Goal: Contribute content: Contribute content

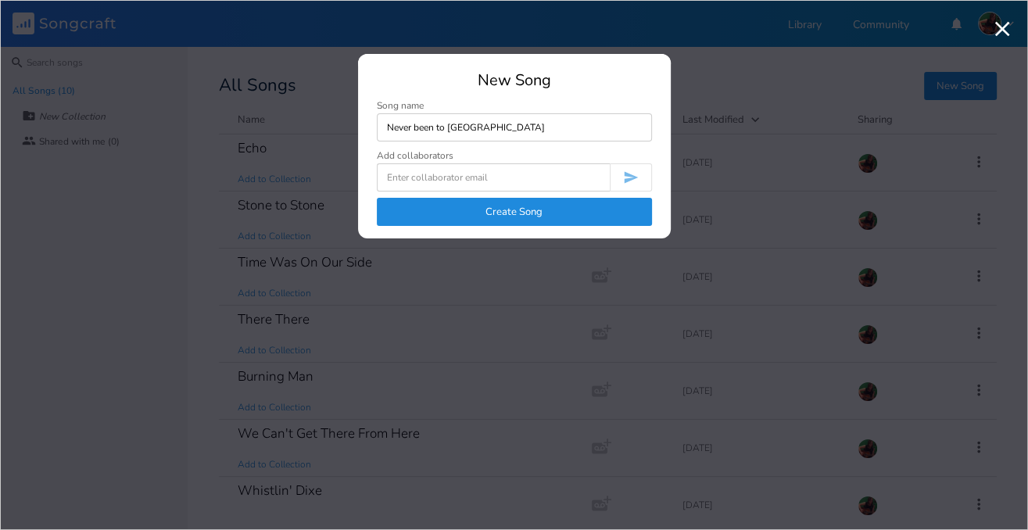
type input "Never been to [GEOGRAPHIC_DATA]"
click at [506, 219] on button "Create Song" at bounding box center [514, 212] width 275 height 28
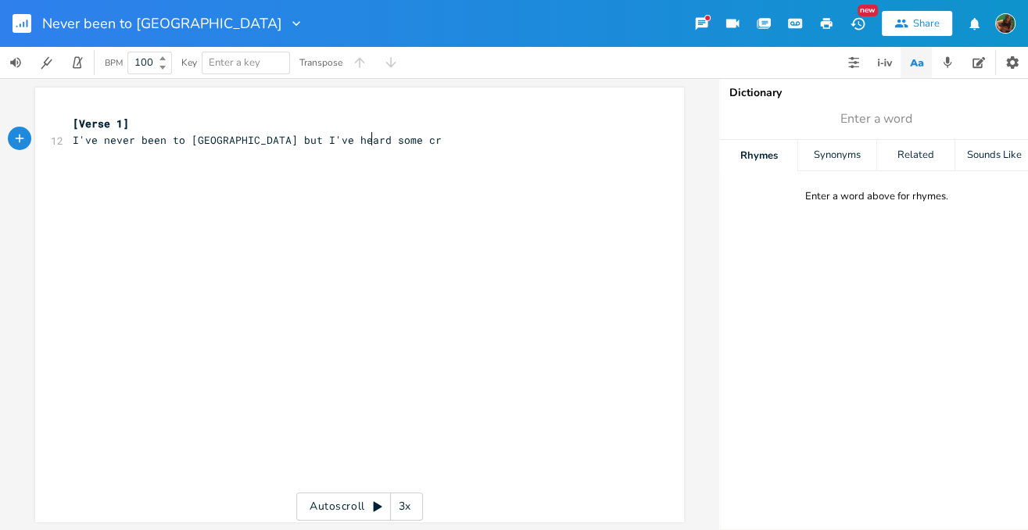
type textarea "I've never been to [GEOGRAPHIC_DATA] but I've heard some crz"
type textarea "azy (funny) stories"
type textarea "h"
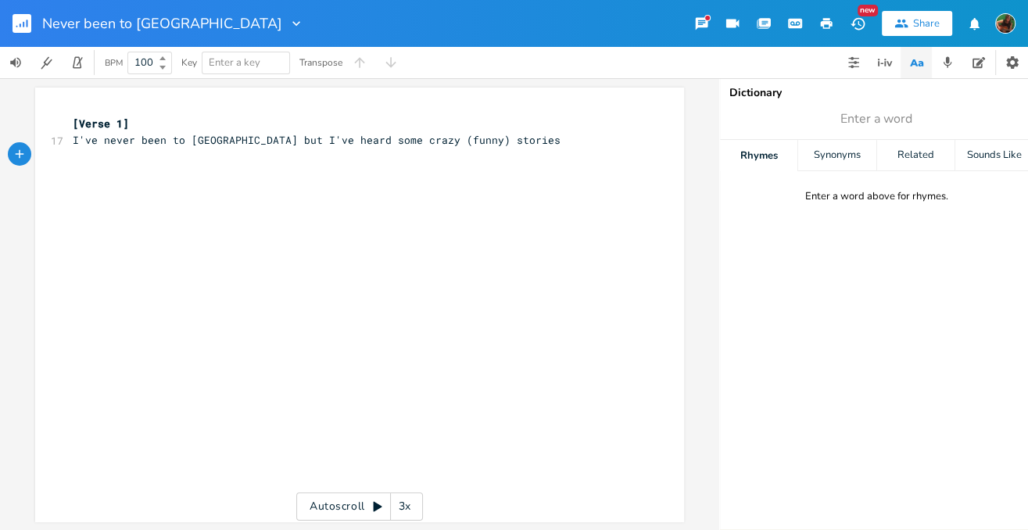
scroll to position [0, 5]
type textarea "How he"
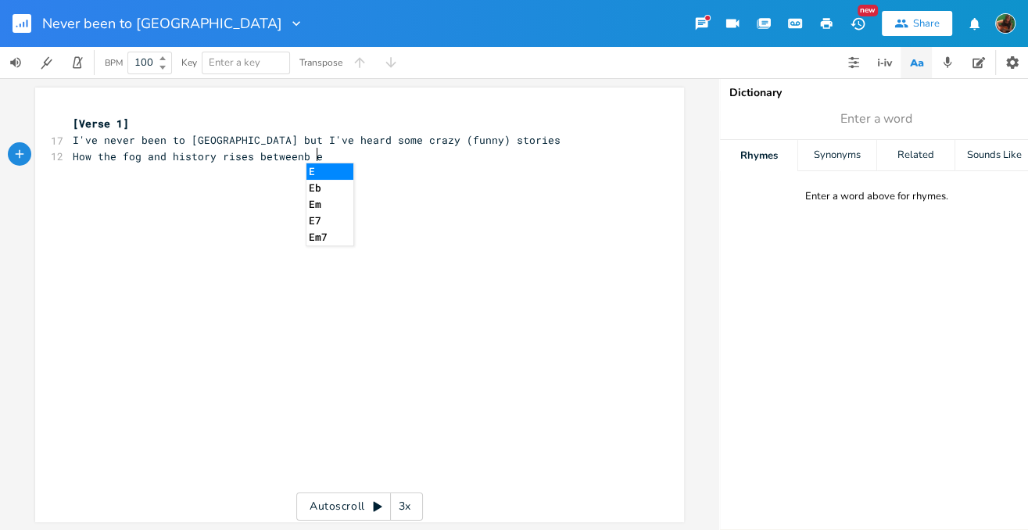
type textarea "the fog and history rises betweenb eve"
type textarea "everybody's toes"
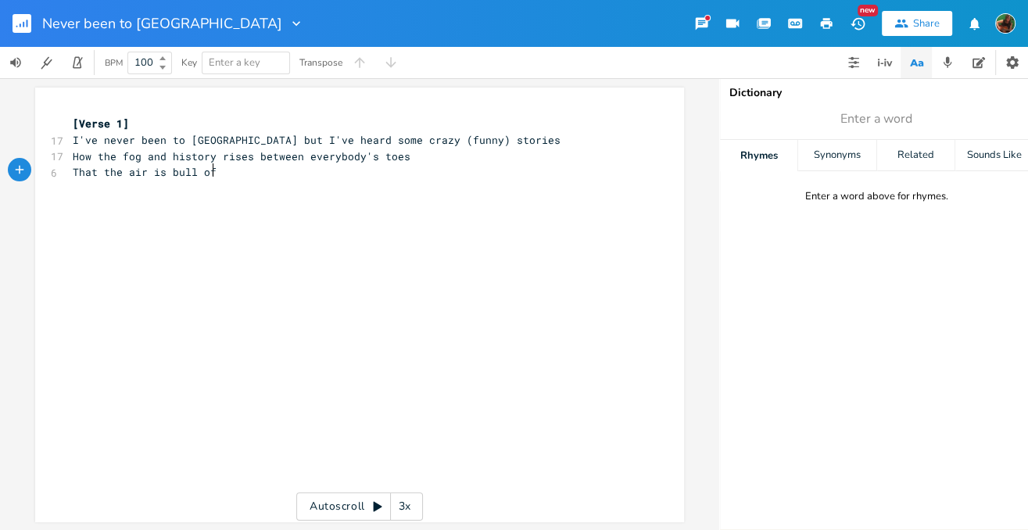
scroll to position [0, 82]
type textarea "That the air is bull of"
type textarea "full of bux"
type textarea "zzbombs and memories of glory"
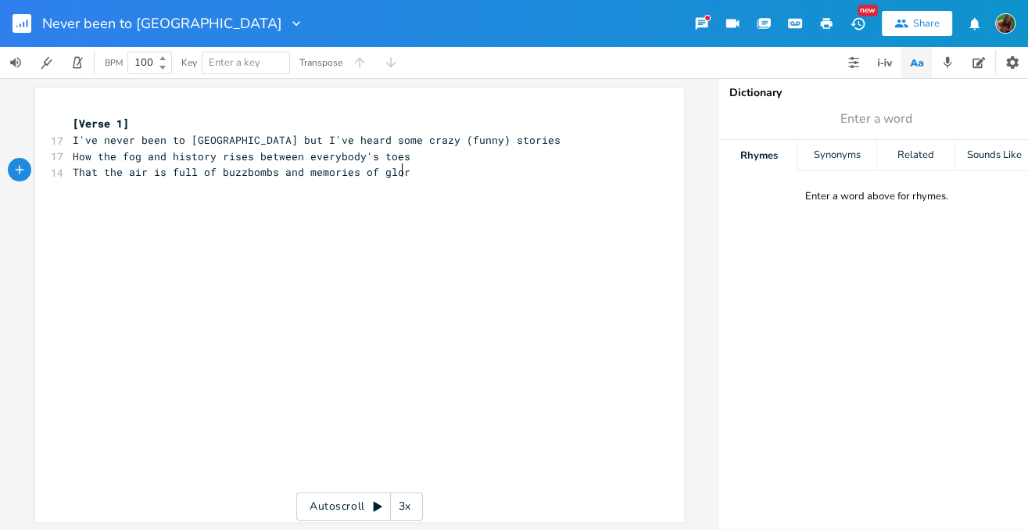
scroll to position [0, 123]
type textarea "and singin"
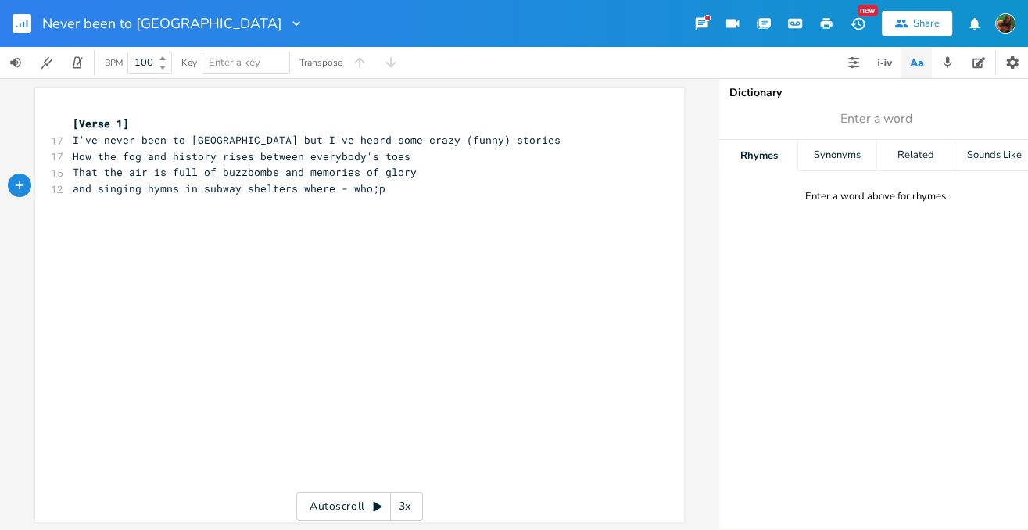
type textarea "g hymns in subway shelters where - who;pe"
type textarea "hope was real - just grew"
type textarea "came to be what was trueT"
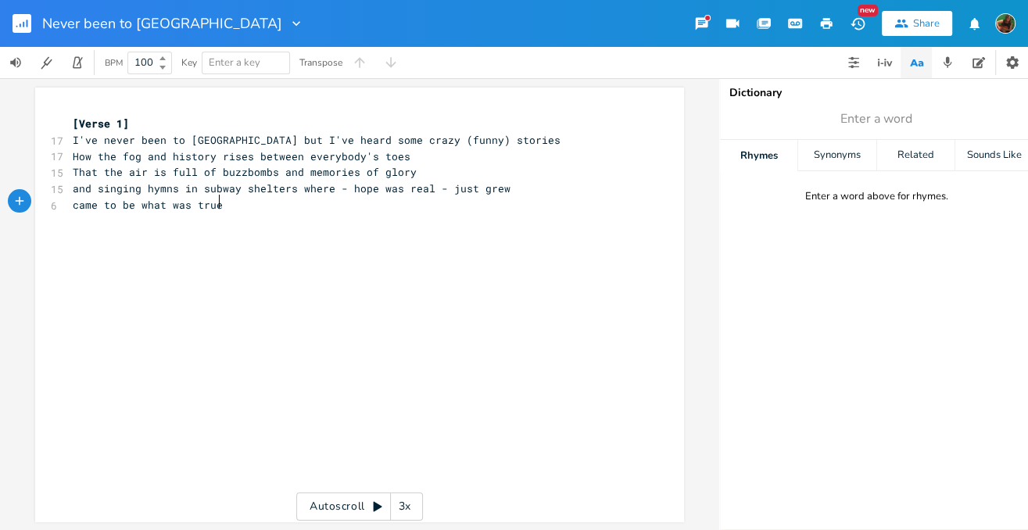
scroll to position [0, 105]
click at [73, 139] on span "I've never been to [GEOGRAPHIC_DATA] but I've heard some crazy (funny) stories" at bounding box center [317, 140] width 488 height 14
type textarea "Though"
drag, startPoint x: 276, startPoint y: 139, endPoint x: 325, endPoint y: 138, distance: 49.2
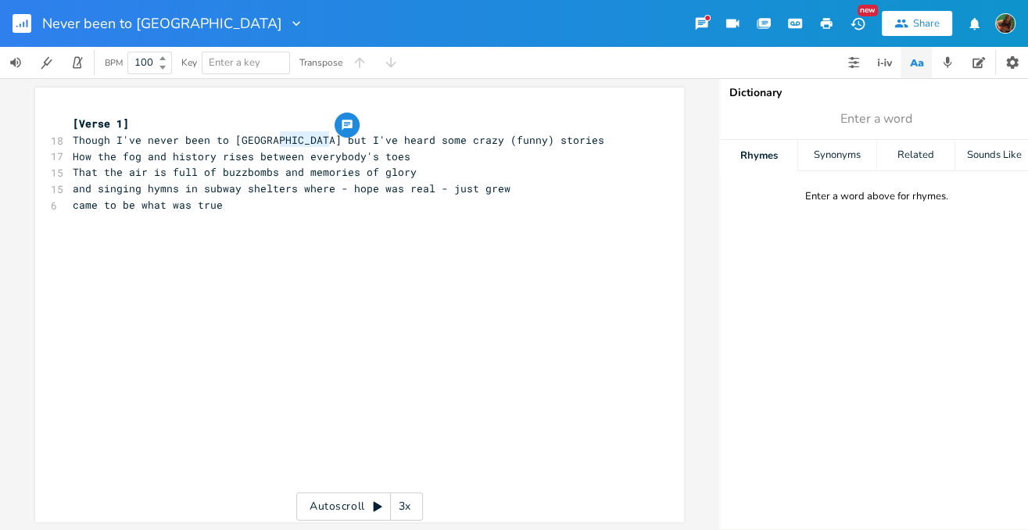
click at [325, 138] on span "Though I've never been to [GEOGRAPHIC_DATA] but I've heard some crazy (funny) s…" at bounding box center [338, 140] width 531 height 14
type textarea "I have"
drag, startPoint x: 67, startPoint y: 166, endPoint x: 96, endPoint y: 170, distance: 29.2
click at [96, 170] on span "That the air is full of buzzbombs and memories of glory" at bounding box center [245, 172] width 344 height 14
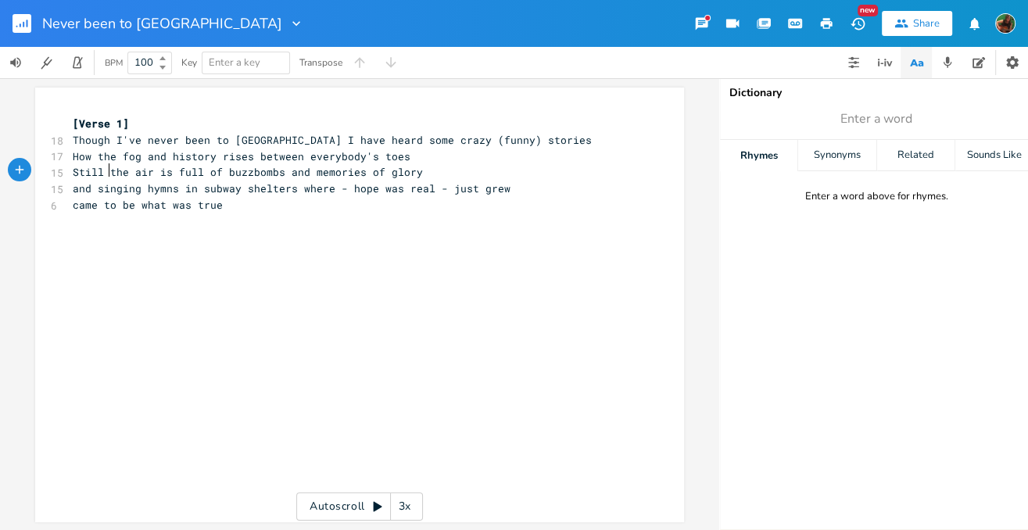
type textarea "Still in"
click at [235, 208] on pre "came to be what was true" at bounding box center [352, 205] width 564 height 16
type textarea "[Verse 1]"
drag, startPoint x: 67, startPoint y: 120, endPoint x: 132, endPoint y: 125, distance: 65.0
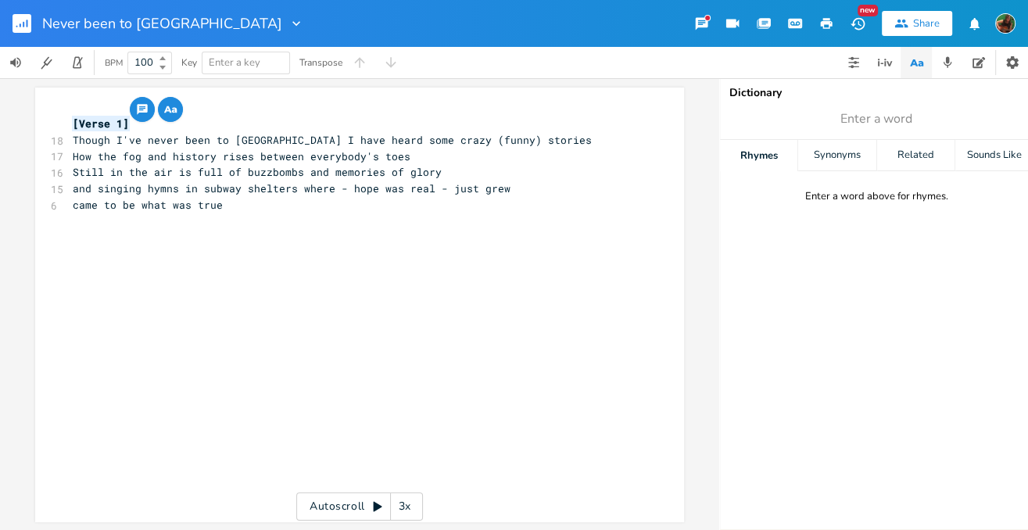
click at [132, 125] on pre "[Verse 1]" at bounding box center [352, 124] width 564 height 16
click at [235, 203] on pre "came to be what was true" at bounding box center [352, 205] width 564 height 16
paste textarea "2"
click at [120, 234] on span "[Verse 1]" at bounding box center [101, 238] width 56 height 14
type textarea "2"
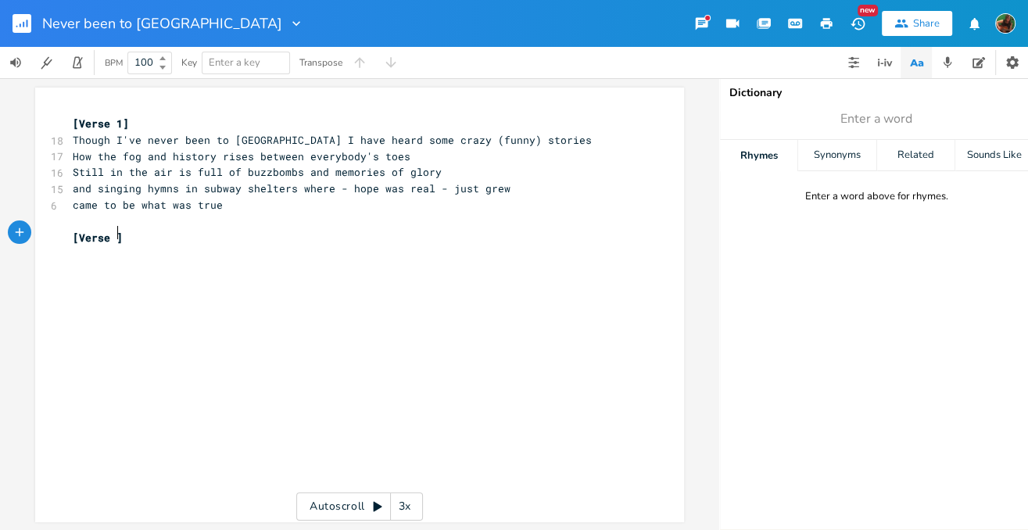
scroll to position [0, 5]
click at [141, 232] on pre "[Verse 2]" at bounding box center [352, 238] width 564 height 16
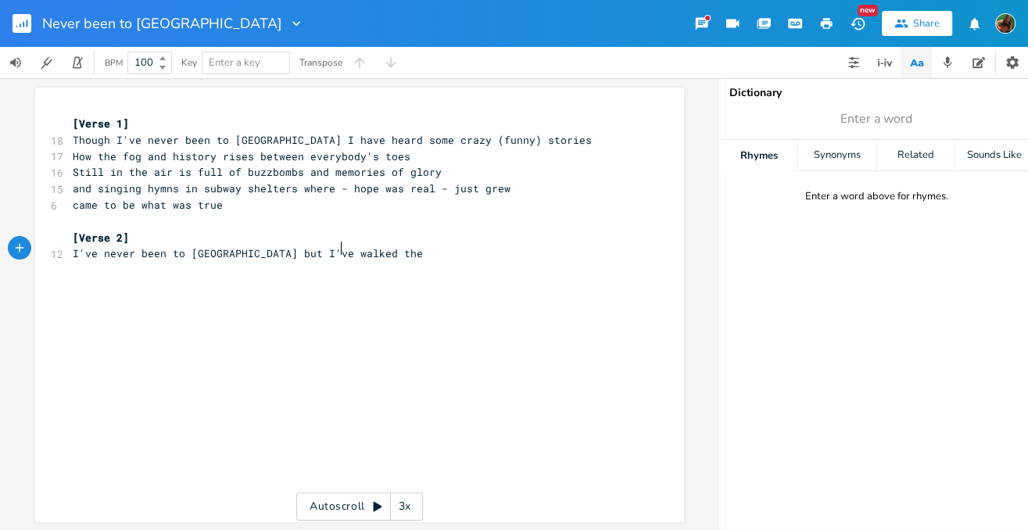
scroll to position [0, 166]
type textarea "I've never been to [GEOGRAPHIC_DATA] but I've walked the sh"
type textarea "[PERSON_NAME]"
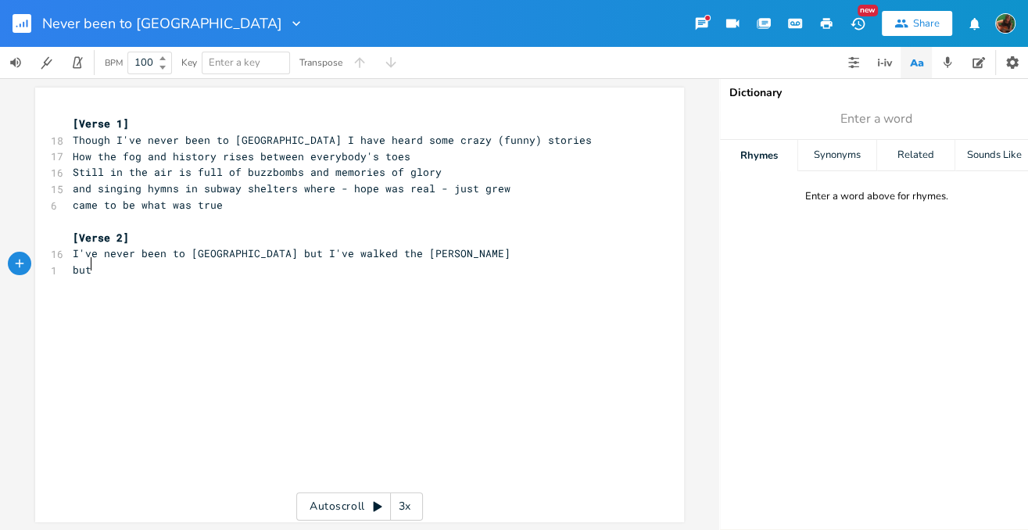
type textarea "butll"
type textarea "full of renior"
type textarea "[PERSON_NAME] and [PERSON_NAME] and my buddy c"
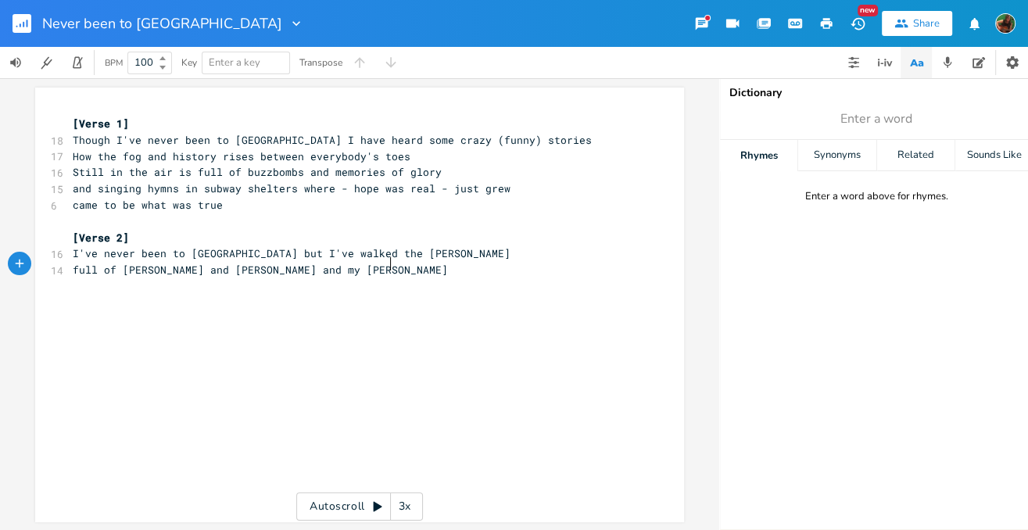
type textarea "[PERSON_NAME]"
type textarea "A"
type textarea "And jo"
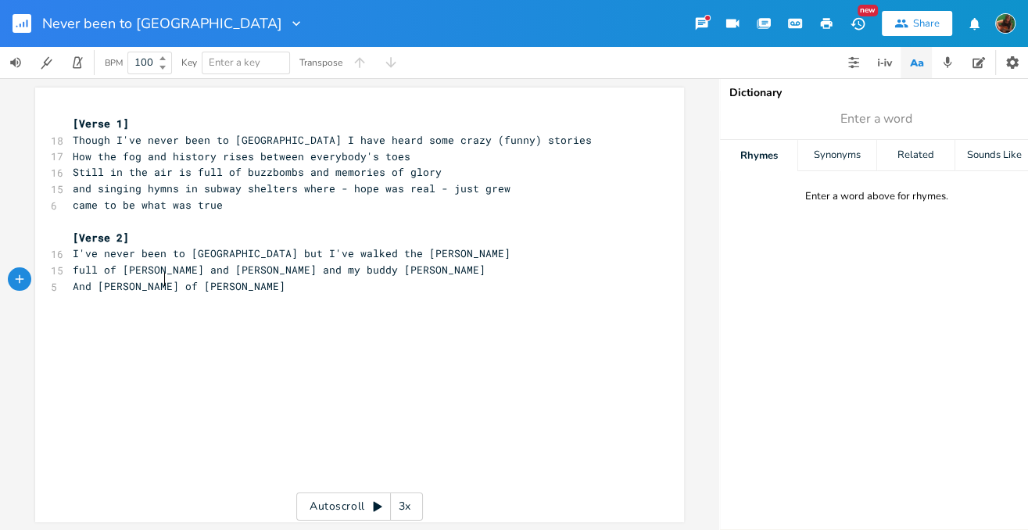
scroll to position [0, 45]
type textarea "[PERSON_NAME] of [PERSON_NAME]"
type textarea "k is r"
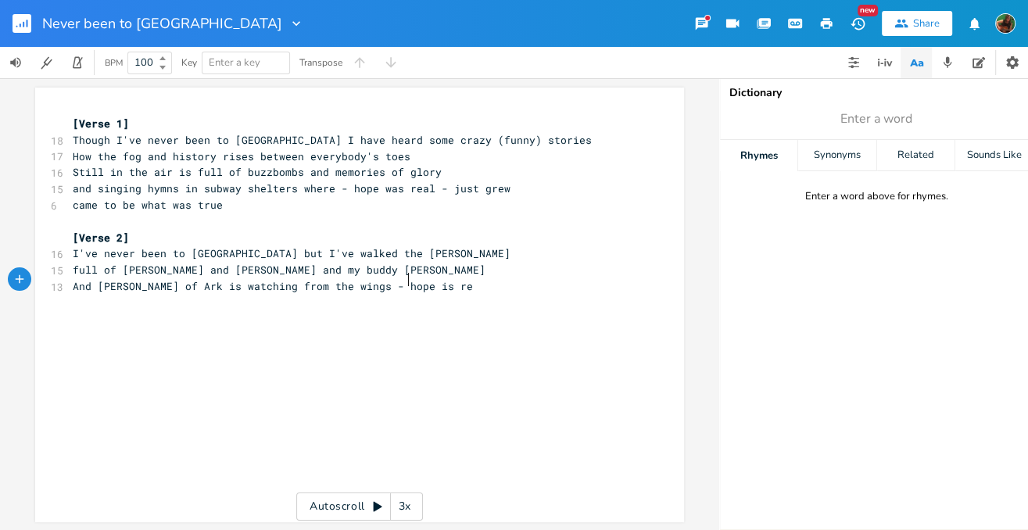
type textarea "watching from the wings - hope is real"
type textarea "she sings"
click at [159, 297] on pre "she sings" at bounding box center [352, 303] width 564 height 16
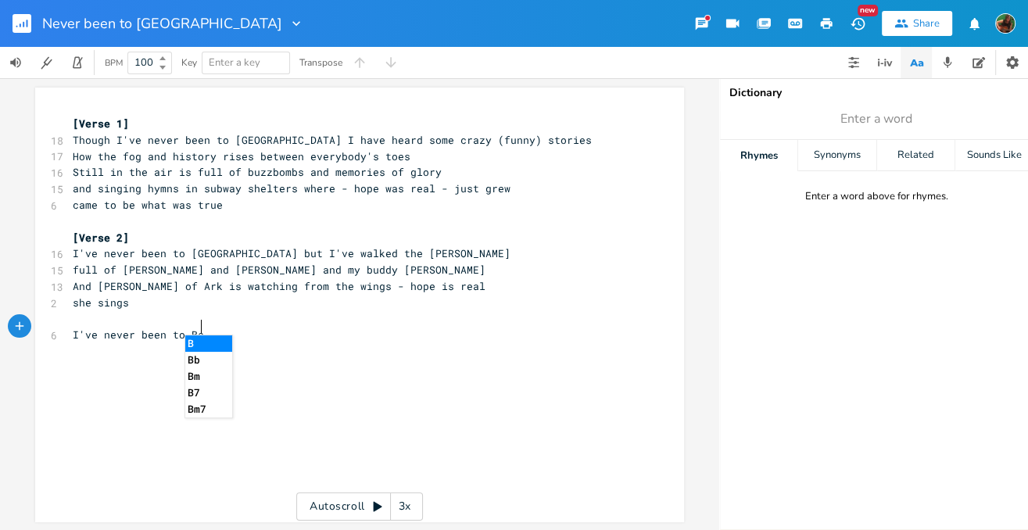
scroll to position [0, 80]
type textarea "I've never been to [GEOGRAPHIC_DATA]"
type textarea "rlin but I've dra"
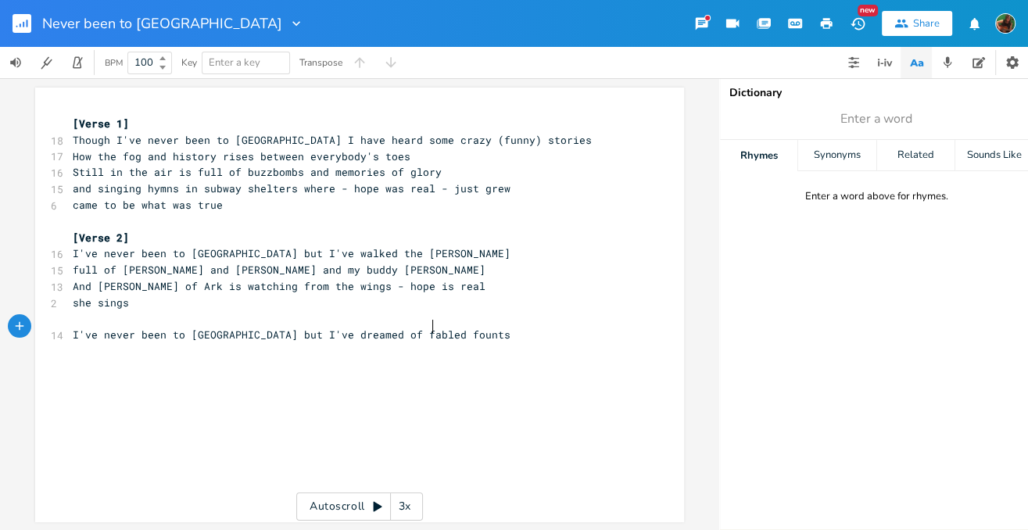
type textarea "eamed of fabled fountsa"
type textarea "ains"
type textarea "s"
type textarea "Sifte"
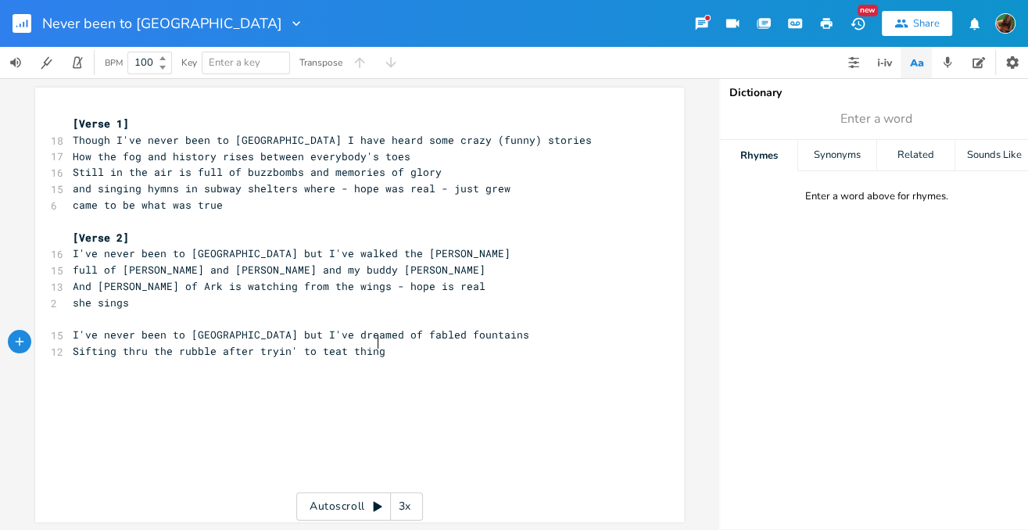
scroll to position [0, 166]
type textarea "ing thru the rubble after tryin' to teat things"
type textarea "r"
type textarea "ar things down"
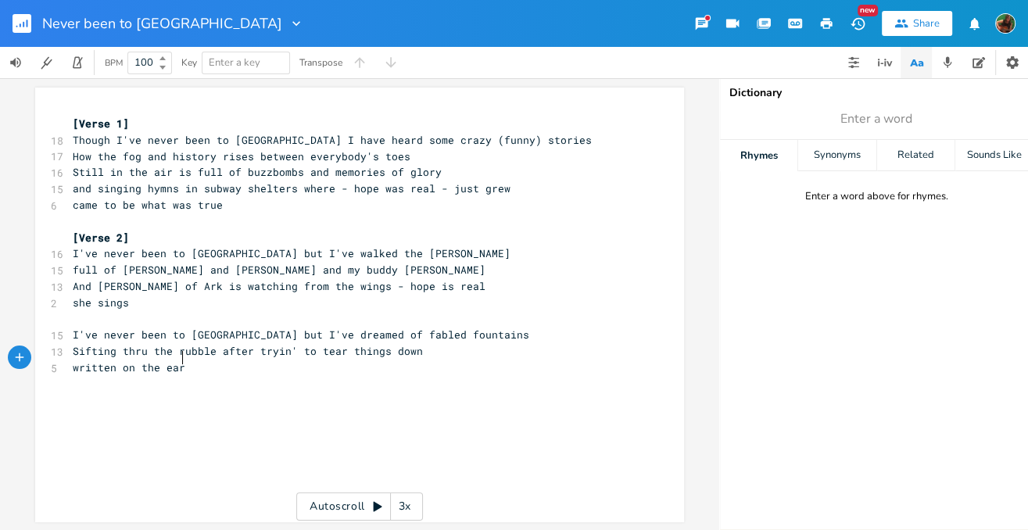
type textarea "written on the eart"
type textarea "heartrs"
type textarea "s and minds of b"
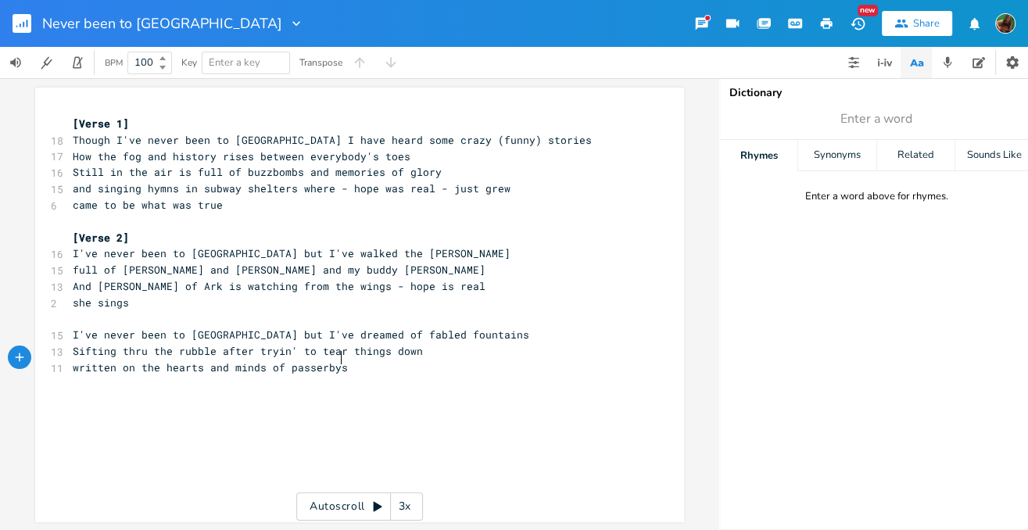
scroll to position [0, 41]
type textarea "passerbys laugh"
type textarea "ing at the craw"
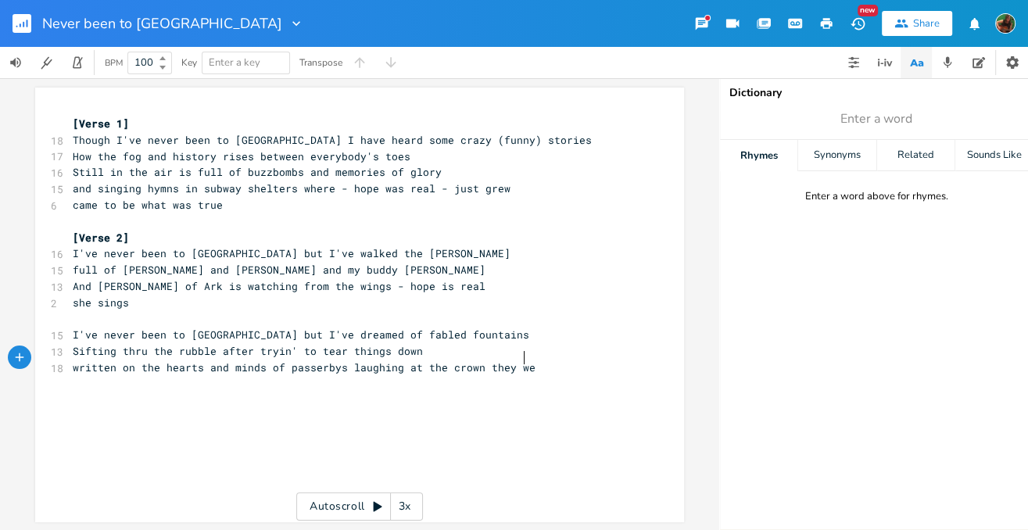
type textarea "own they wear"
type textarea "They turn to me and smile and stop and"
type textarea "as t"
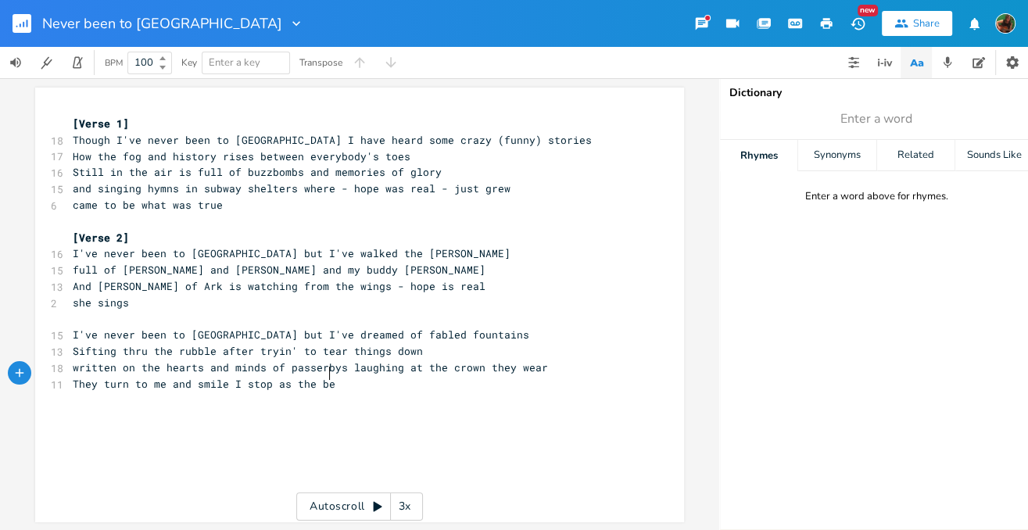
type textarea "I stop as the [PERSON_NAME]"
type textarea "ls"
type textarea "ls begin to ring - hope is a thing"
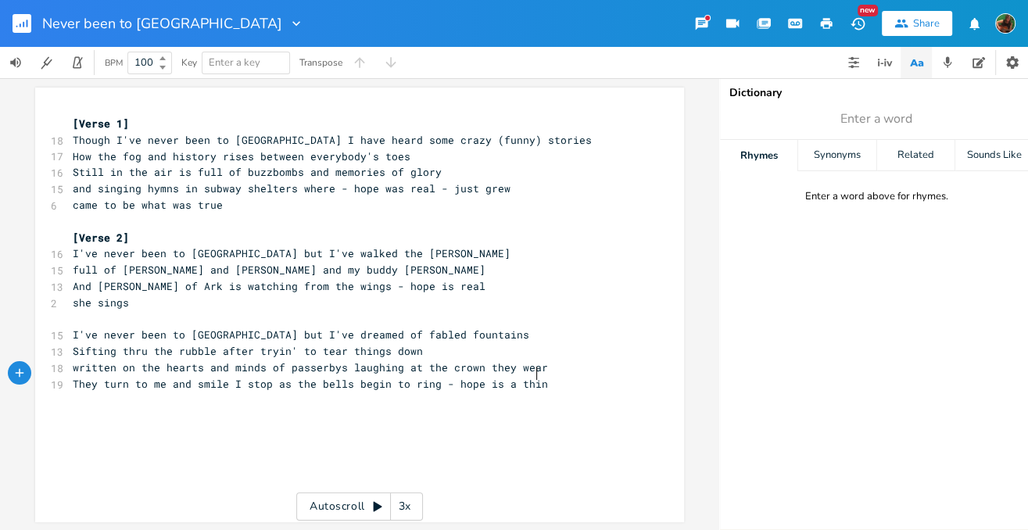
scroll to position [0, 122]
click at [73, 296] on span "she sings" at bounding box center [101, 302] width 56 height 14
click at [73, 297] on span "she sings" at bounding box center [101, 302] width 56 height 14
click at [245, 200] on pre "came to be what was true" at bounding box center [352, 205] width 564 height 16
click at [95, 188] on span "and singing hymns in subway shelters where - hope was real - just grew" at bounding box center [292, 188] width 438 height 14
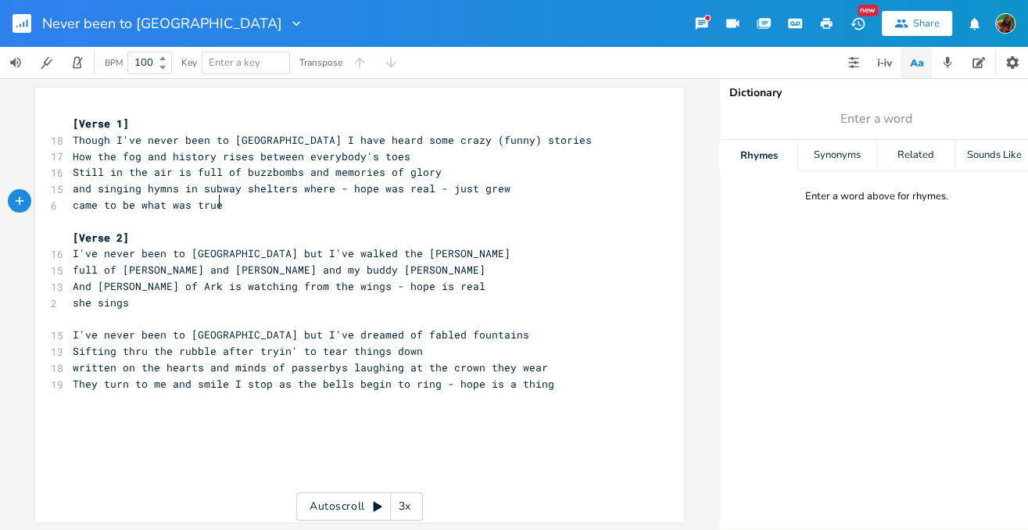
click at [273, 205] on pre "came to be what was true" at bounding box center [352, 205] width 564 height 16
drag, startPoint x: 227, startPoint y: 136, endPoint x: 266, endPoint y: 138, distance: 39.1
click at [266, 138] on span "Though I've never been to [GEOGRAPHIC_DATA] I have heard some crazy (funny) sto…" at bounding box center [332, 140] width 519 height 14
type textarea "Londe"
type textarea "on"
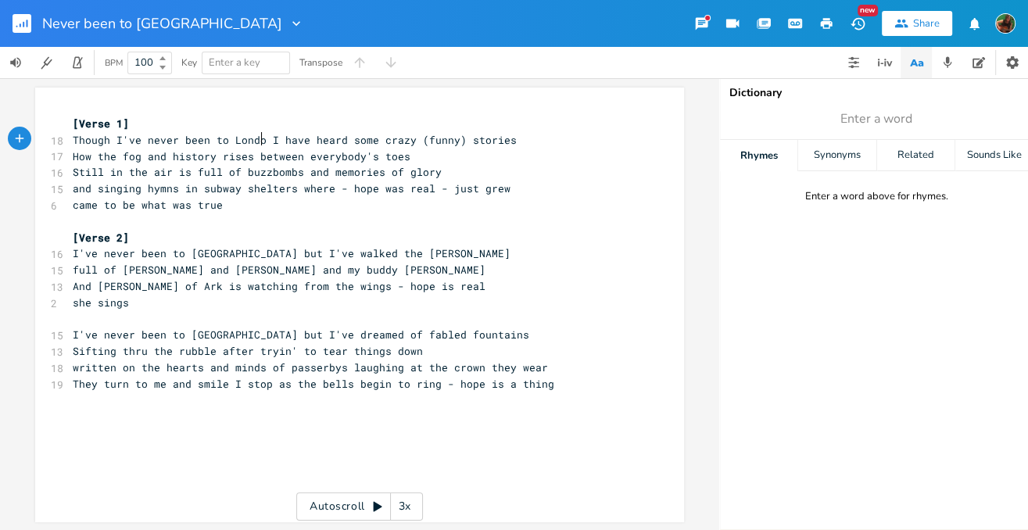
scroll to position [0, 9]
click at [452, 175] on pre "Still in the air is full of buzzbombs and memories of glory" at bounding box center [352, 172] width 564 height 16
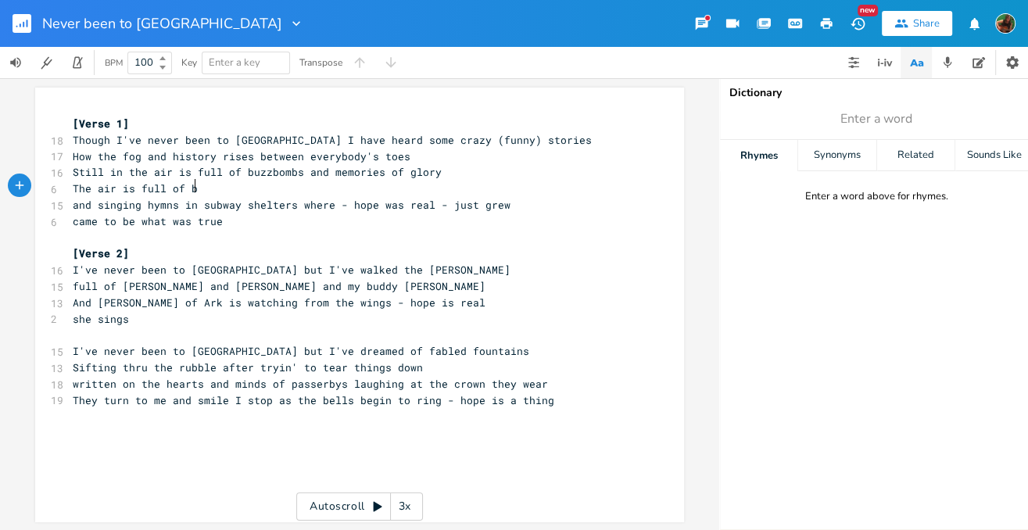
type textarea "The air is full of bus"
type textarea "zz"
type textarea "bombs tearing holes in all that glory"
click at [302, 217] on pre "came to be what was true" at bounding box center [352, 221] width 564 height 16
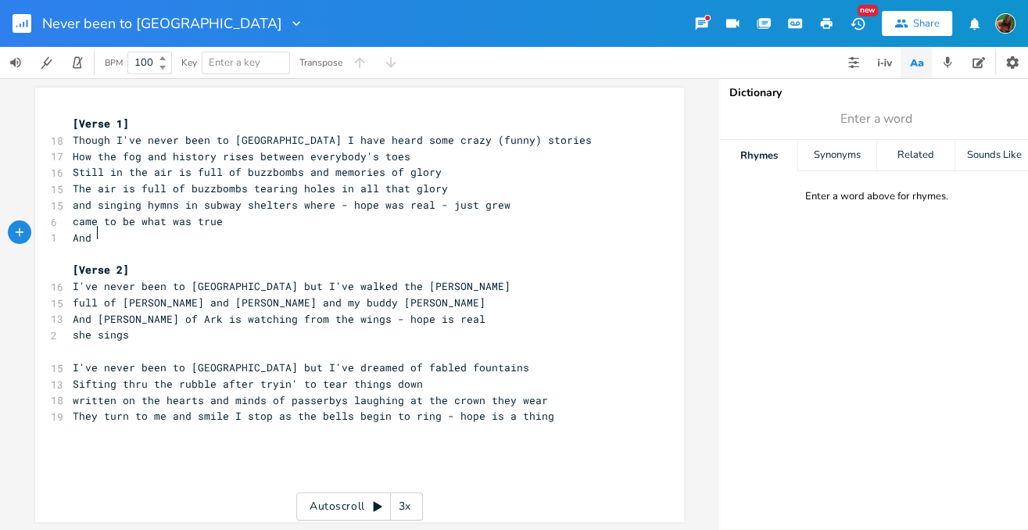
scroll to position [0, 25]
type textarea "And a"
type textarea "the boychor"
type textarea "ir in the subway"
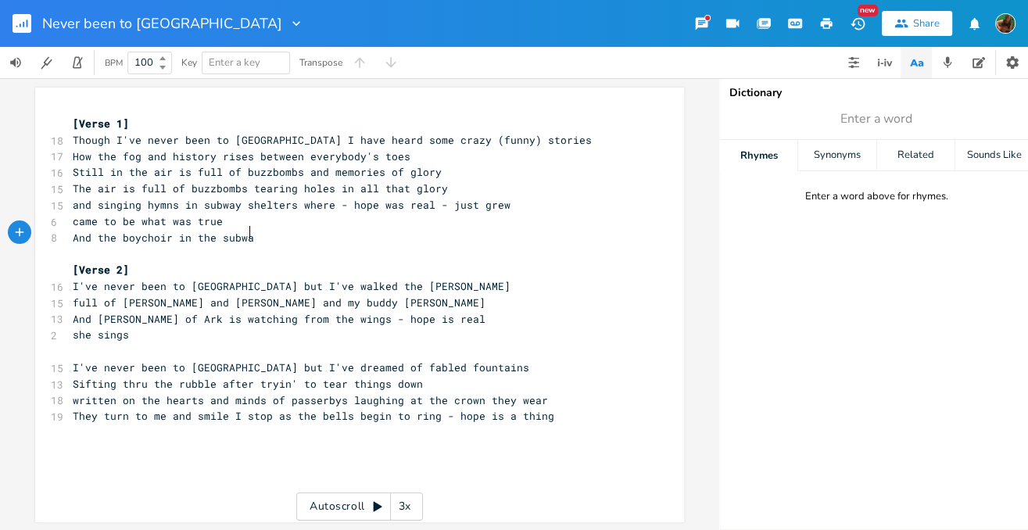
scroll to position [0, 63]
click at [175, 343] on pre "​" at bounding box center [352, 351] width 564 height 16
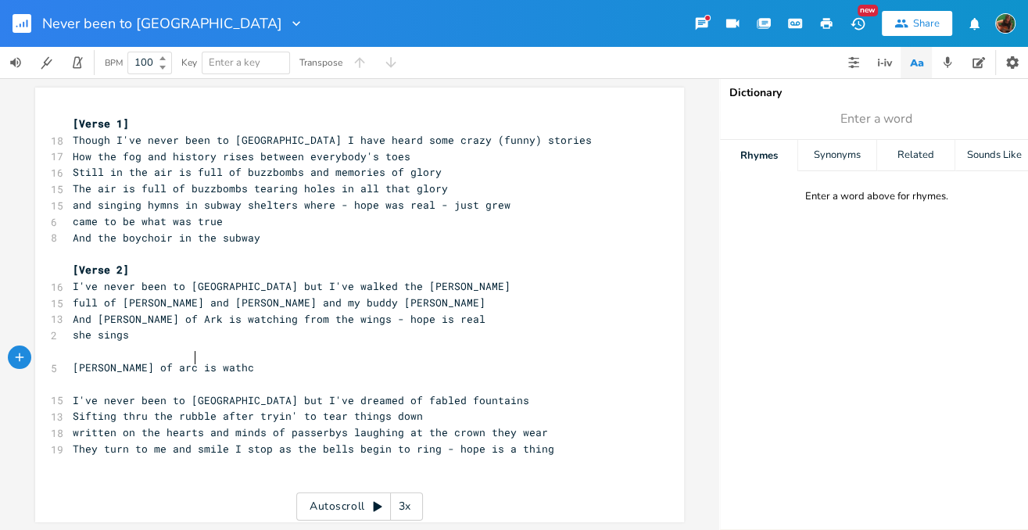
type textarea "[PERSON_NAME] of arc is wathcin"
type textarea "[PERSON_NAME] saying don't look at the fire"
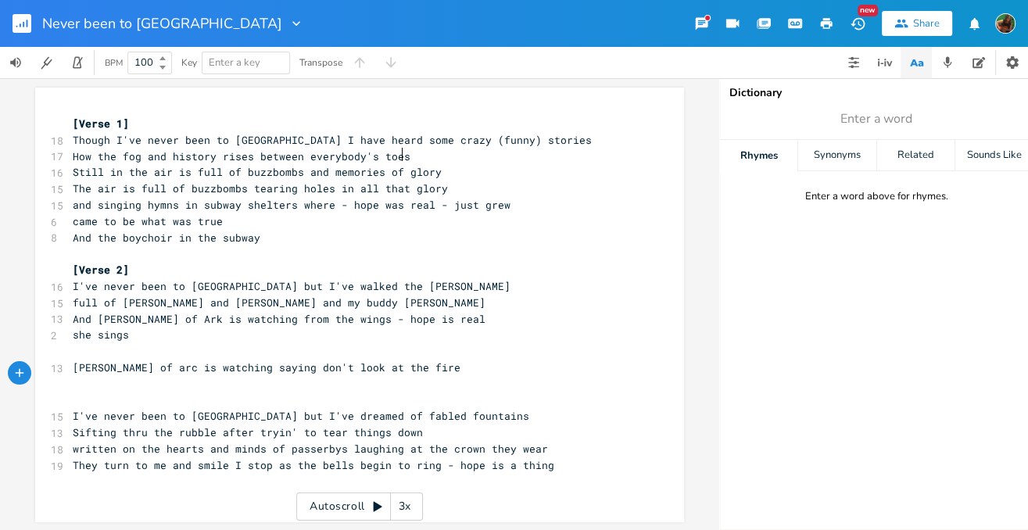
click at [429, 151] on pre "How the fog and history rises between everybody's toes" at bounding box center [352, 156] width 564 height 16
click at [285, 238] on pre "And the boychoir in the subway" at bounding box center [352, 238] width 564 height 16
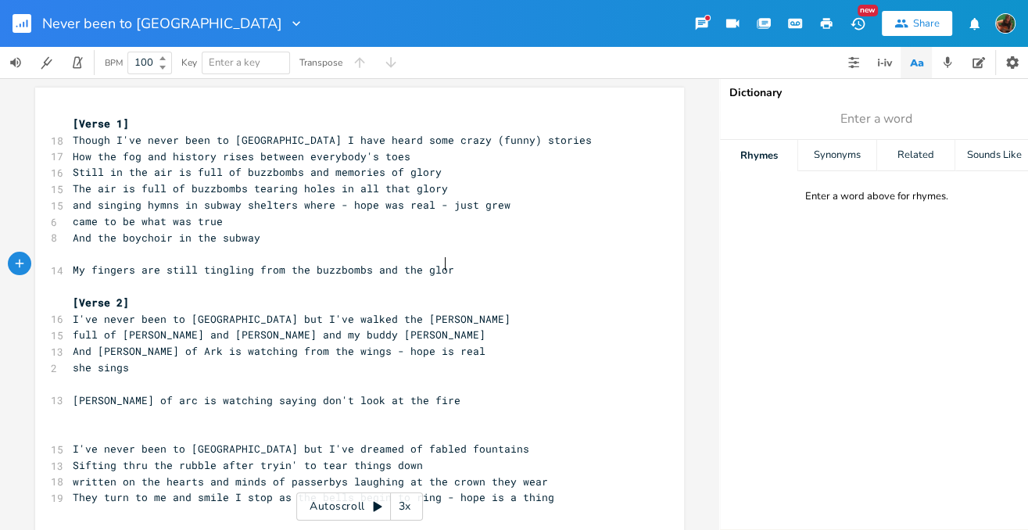
type textarea "My fingers are still tingling from the buzzbombs and the glory"
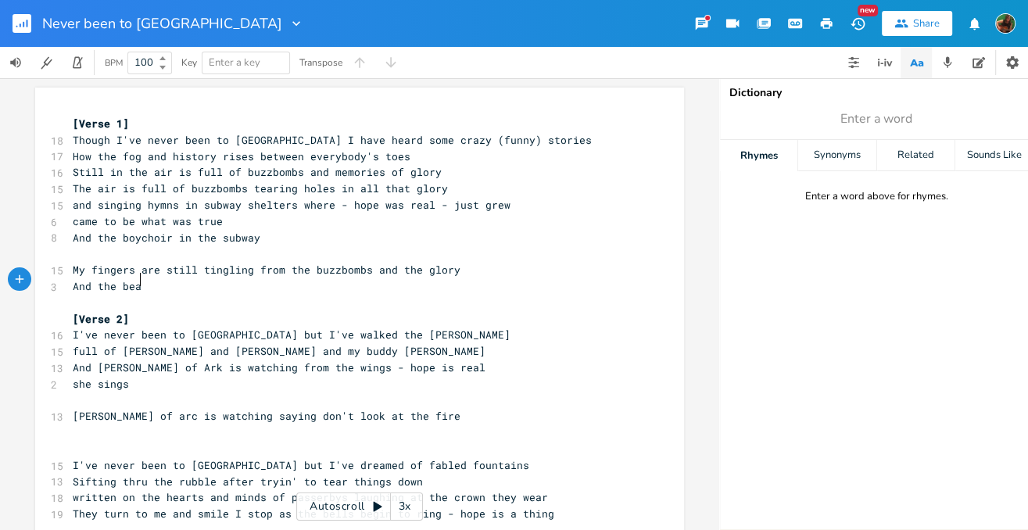
type textarea "And the beath"
type textarea "les and t"
type textarea "the boychoir are st"
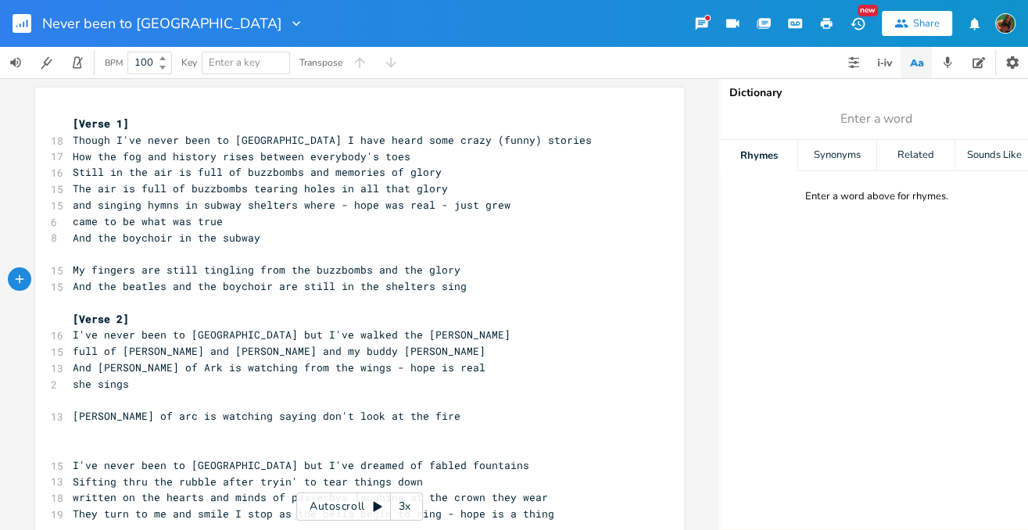
scroll to position [0, 102]
type textarea "still in the shelters singing"
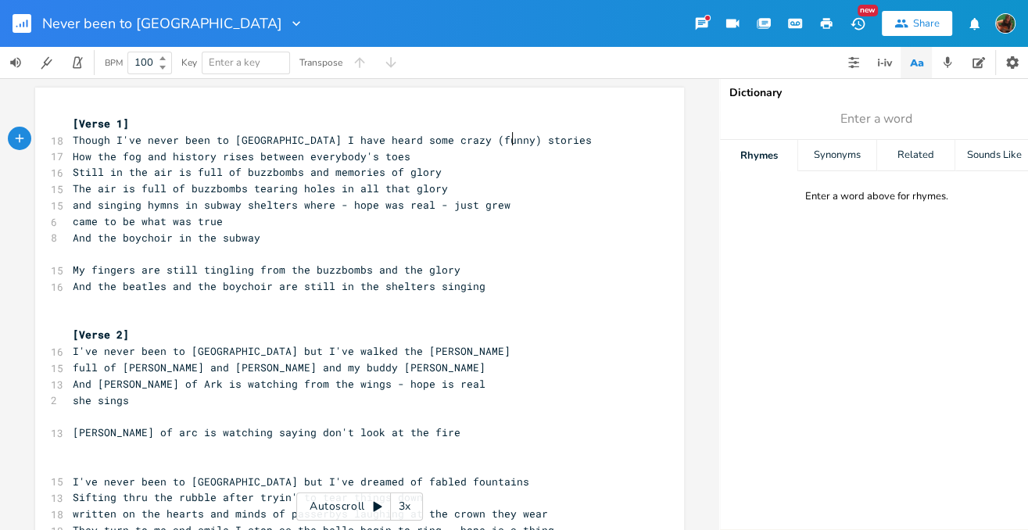
click at [531, 142] on pre "Though I've never been to [GEOGRAPHIC_DATA] I have heard some crazy (funny) sto…" at bounding box center [352, 140] width 564 height 16
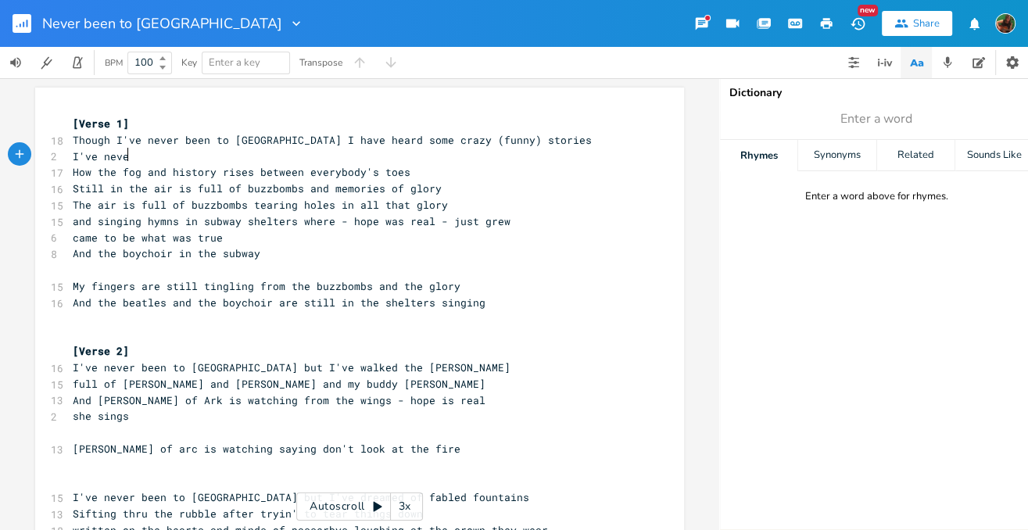
type textarea "I've nevev"
type textarea "r been to [GEOGRAPHIC_DATA]"
type textarea "on but I've heard some funny storyes"
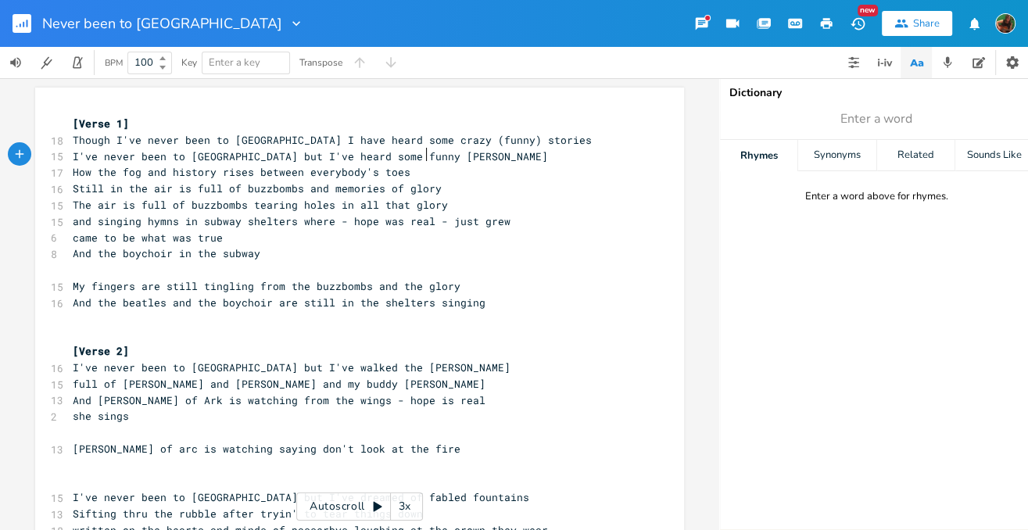
scroll to position [0, 10]
type textarea "ies]"
click at [73, 154] on span "I've never been to [GEOGRAPHIC_DATA] but I've heard some funny stories]" at bounding box center [295, 156] width 444 height 14
type textarea "["
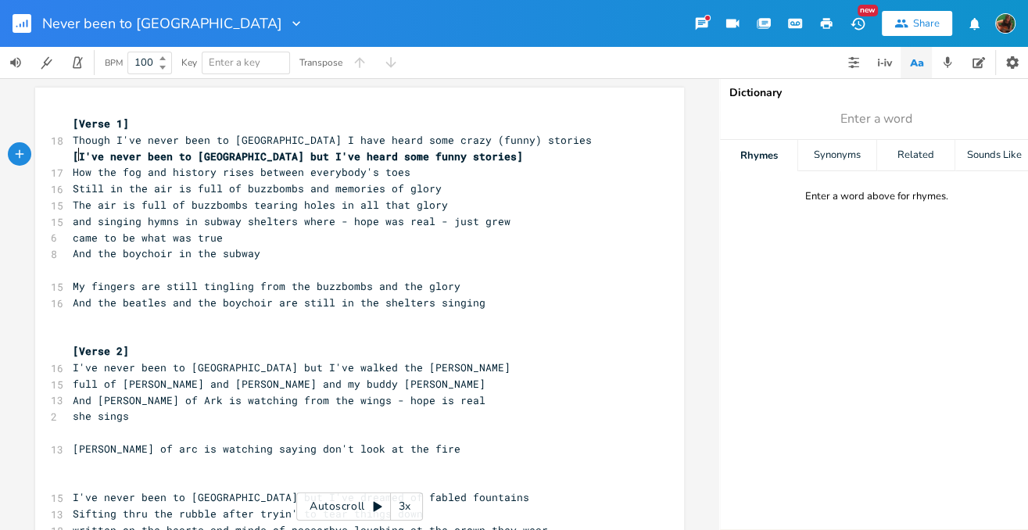
scroll to position [0, 2]
click at [259, 250] on pre "And the boychoir in the subway" at bounding box center [352, 253] width 564 height 16
click at [73, 188] on span "Still in the air is full of buzzbombs and memories of glory" at bounding box center [257, 188] width 369 height 14
